Goal: Task Accomplishment & Management: Manage account settings

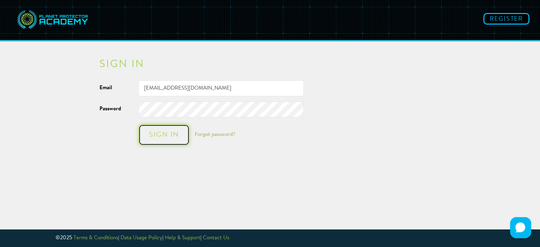
click at [164, 136] on div "Sign in" at bounding box center [164, 135] width 37 height 7
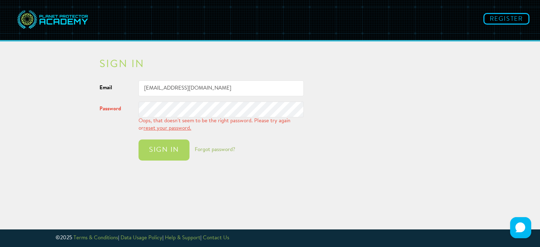
drag, startPoint x: 228, startPoint y: 87, endPoint x: 182, endPoint y: 90, distance: 46.5
click at [182, 90] on input "[EMAIL_ADDRESS][DOMAIN_NAME]" at bounding box center [221, 89] width 165 height 16
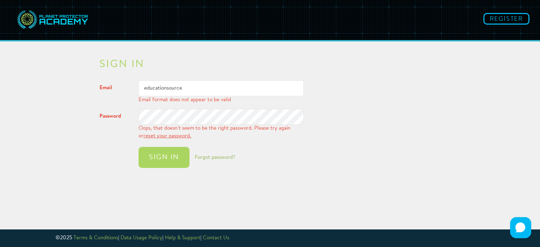
click at [139, 147] on button "Sign in" at bounding box center [164, 157] width 51 height 21
type input "[EMAIL_ADDRESS][DOMAIN_NAME]"
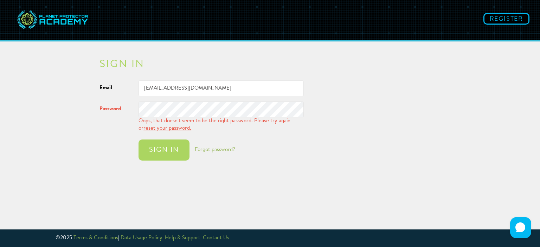
click at [127, 110] on div "Password Oops, that doesn't seem to be the right password. Please try again or …" at bounding box center [211, 117] width 235 height 31
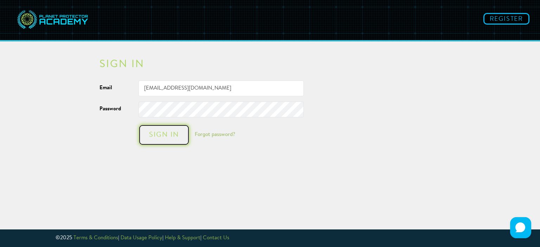
click at [170, 134] on div "Sign in" at bounding box center [164, 135] width 37 height 7
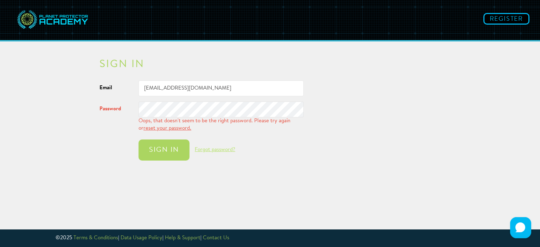
click at [212, 150] on link "Forgot password?" at bounding box center [215, 149] width 40 height 5
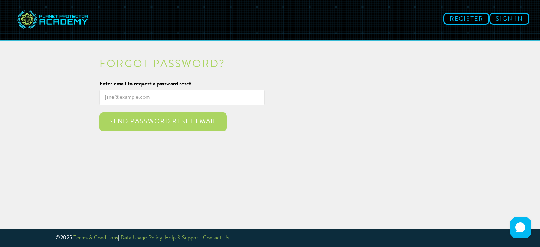
click at [127, 102] on input "Enter email to request a password reset" at bounding box center [182, 98] width 165 height 16
type input "[EMAIL_ADDRESS][DOMAIN_NAME]"
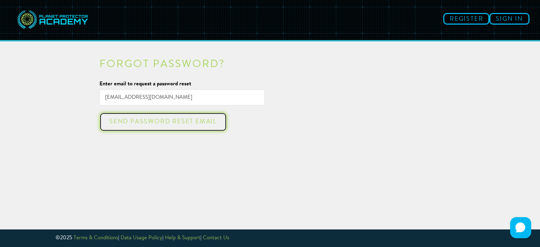
click at [164, 121] on div "Send password reset email" at bounding box center [163, 122] width 115 height 7
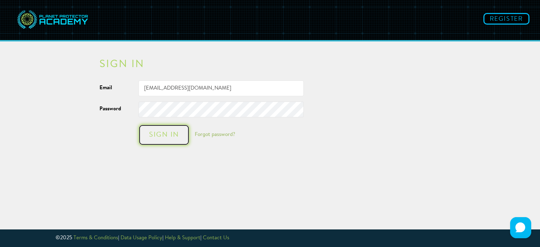
click at [165, 132] on div "Sign in" at bounding box center [164, 135] width 37 height 7
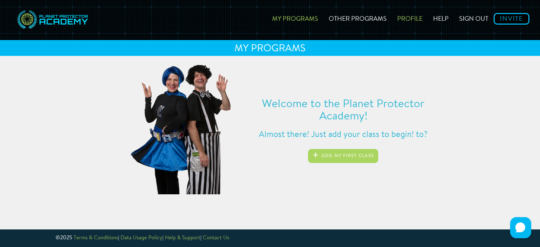
click at [404, 18] on link "Profile" at bounding box center [410, 17] width 36 height 25
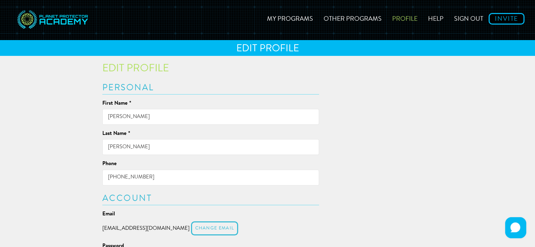
drag, startPoint x: 131, startPoint y: 115, endPoint x: 101, endPoint y: 115, distance: 29.5
type input "KC Recycling"
click at [122, 146] on input "Williams" at bounding box center [210, 147] width 217 height 16
click at [121, 146] on input "Williams" at bounding box center [210, 147] width 217 height 16
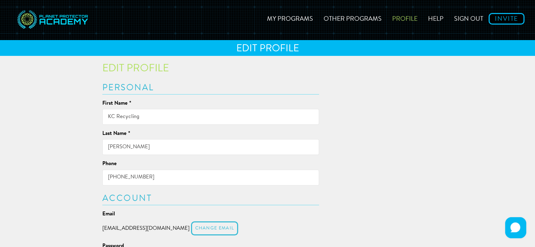
click at [121, 146] on input "Williams" at bounding box center [210, 147] width 217 height 16
type input "Educator"
drag, startPoint x: 114, startPoint y: 176, endPoint x: 102, endPoint y: 176, distance: 11.6
click at [102, 176] on input "574-780-5213" at bounding box center [210, 178] width 217 height 16
type input "5743723087"
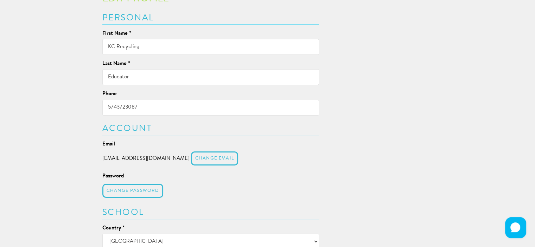
scroll to position [70, 0]
click at [205, 158] on button "Change email" at bounding box center [214, 158] width 47 height 14
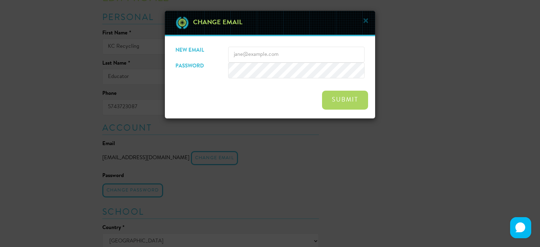
click at [259, 58] on input "Email" at bounding box center [296, 55] width 137 height 16
type input "edu@kcrecycling.com"
click at [358, 100] on div "Submit" at bounding box center [345, 100] width 33 height 7
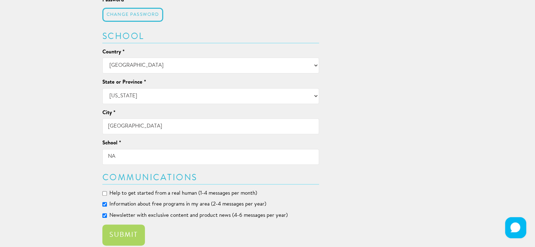
scroll to position [273, 0]
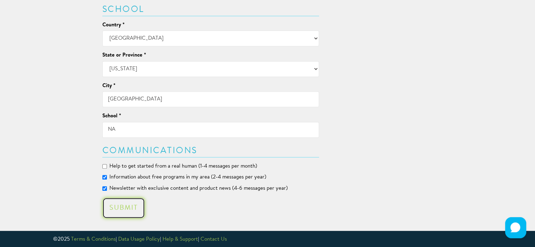
click at [124, 206] on button "Submit" at bounding box center [123, 208] width 43 height 21
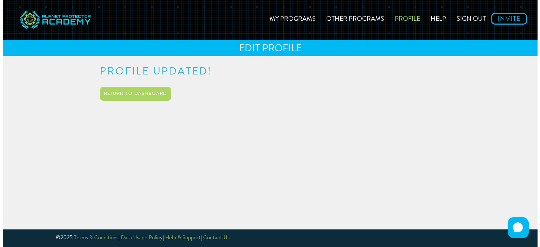
scroll to position [0, 0]
